Goal: Task Accomplishment & Management: Complete application form

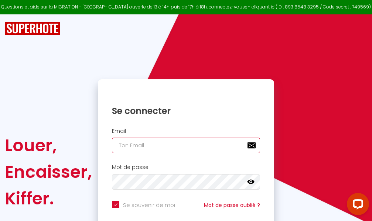
click at [179, 146] on input "email" at bounding box center [186, 146] width 148 height 16
type input "m"
checkbox input "true"
type input "ma"
checkbox input "true"
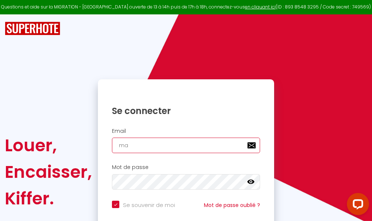
type input "mar"
checkbox input "true"
type input "marc"
checkbox input "true"
type input "marcd"
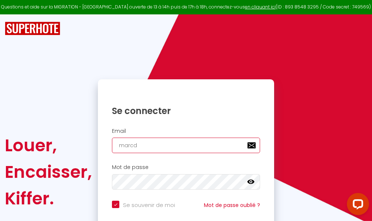
checkbox input "true"
type input "marcdp"
checkbox input "true"
type input "marcdpo"
checkbox input "true"
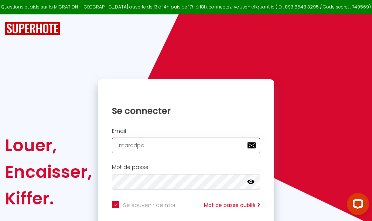
type input "marcdpoz"
checkbox input "true"
type input "marcdpoz."
checkbox input "true"
type input "marcdpoz.l"
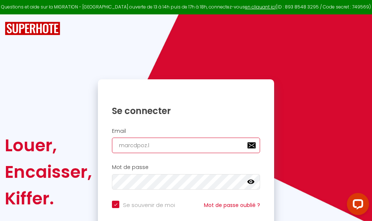
checkbox input "true"
type input "marcdpoz.lo"
checkbox input "true"
type input "marcdpoz.loc"
checkbox input "true"
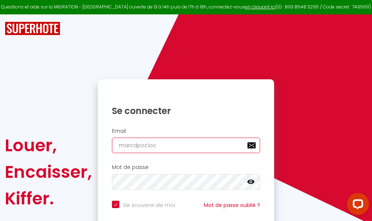
type input "marcdpoz.loca"
checkbox input "true"
type input "marcdpoz.locat"
checkbox input "true"
type input "marcdpoz.locati"
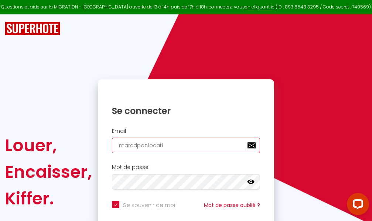
checkbox input "true"
type input "marcdpoz.locatio"
checkbox input "true"
type input "marcdpoz.location"
checkbox input "true"
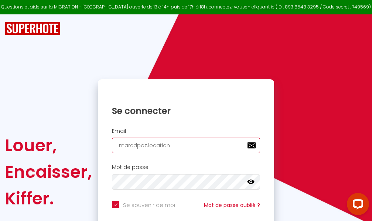
type input "marcdpoz.location@"
checkbox input "true"
type input "marcdpoz.location@g"
checkbox input "true"
type input "marcdpoz.location@gm"
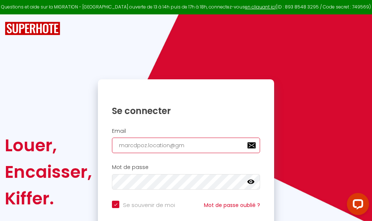
checkbox input "true"
type input "marcdpoz.location@gma"
checkbox input "true"
type input "marcdpoz.location@gmai"
checkbox input "true"
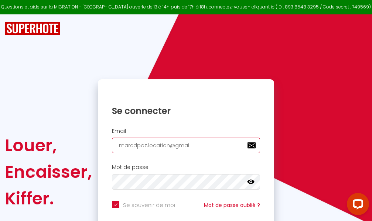
type input "[EMAIL_ADDRESS]"
checkbox input "true"
type input "[EMAIL_ADDRESS]."
checkbox input "true"
type input "marcdpoz.location@gmail.c"
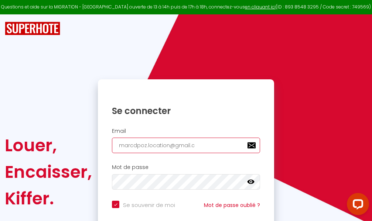
checkbox input "true"
type input "[EMAIL_ADDRESS][DOMAIN_NAME]"
checkbox input "true"
type input "[EMAIL_ADDRESS][DOMAIN_NAME]"
checkbox input "true"
